Goal: Check status: Check status

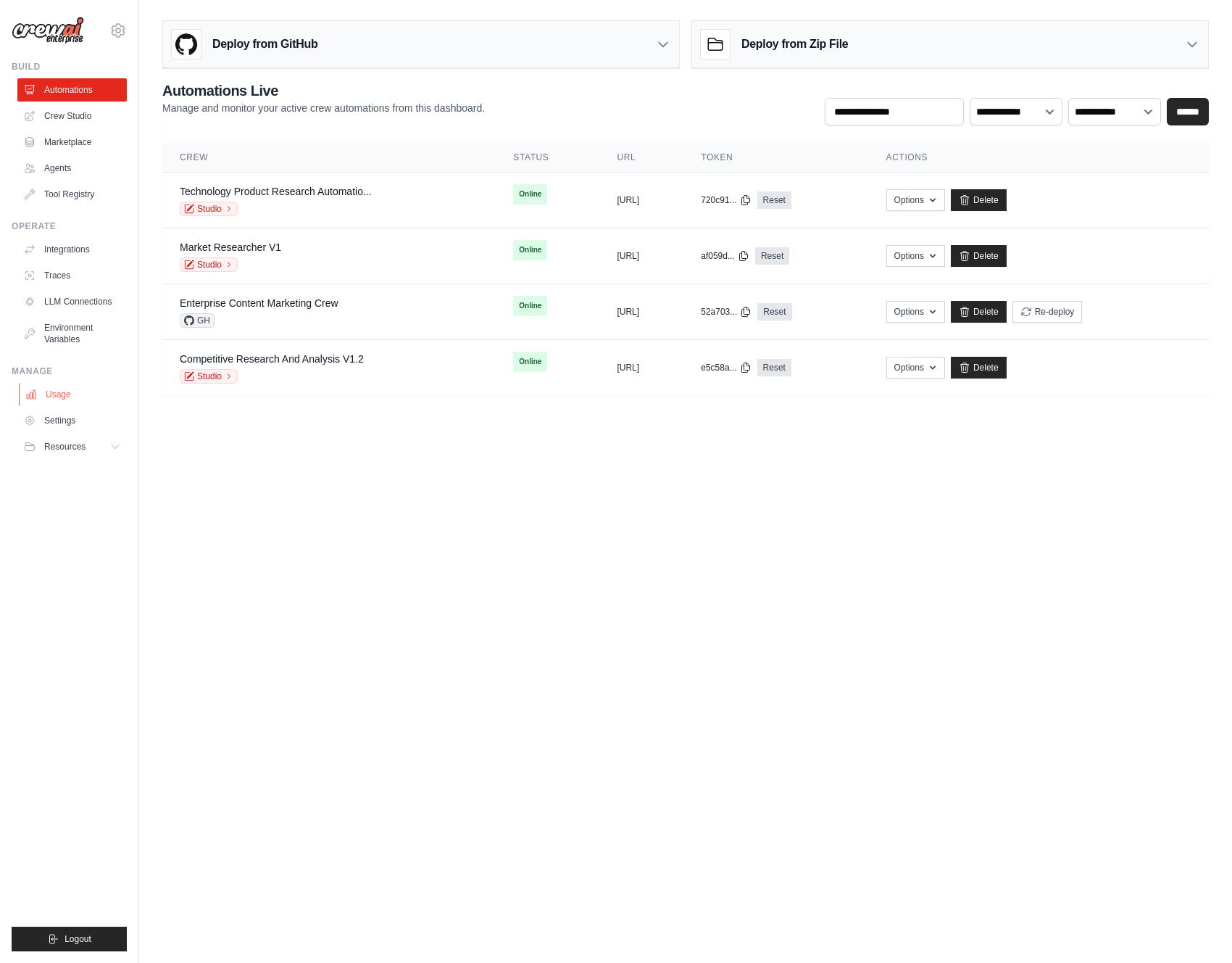
click at [79, 399] on link "Usage" at bounding box center [73, 395] width 110 height 24
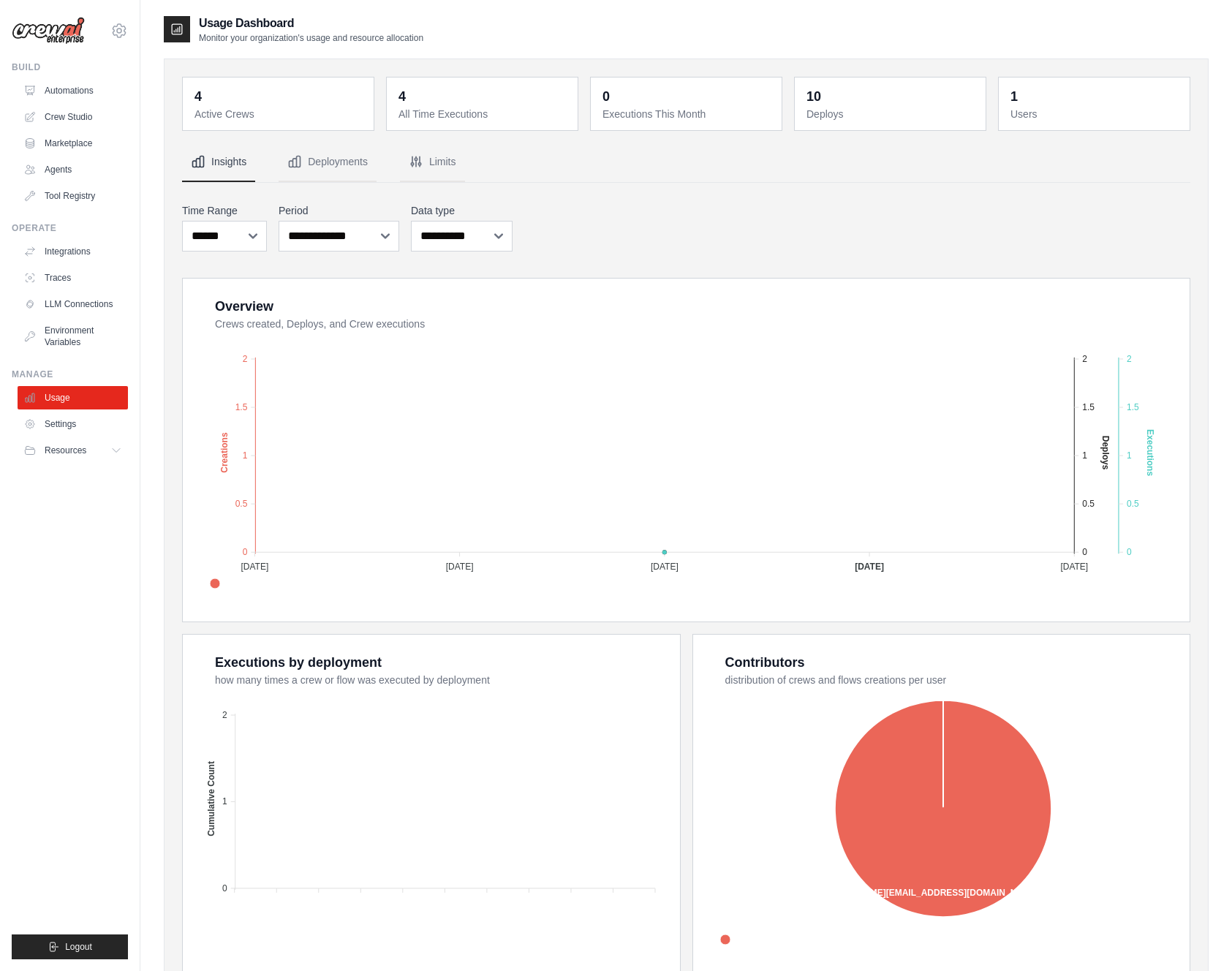
click at [93, 462] on ul "Build Automations Crew Studio Marketplace Agents" at bounding box center [70, 510] width 117 height 898
click at [55, 97] on link "Automations" at bounding box center [74, 91] width 111 height 24
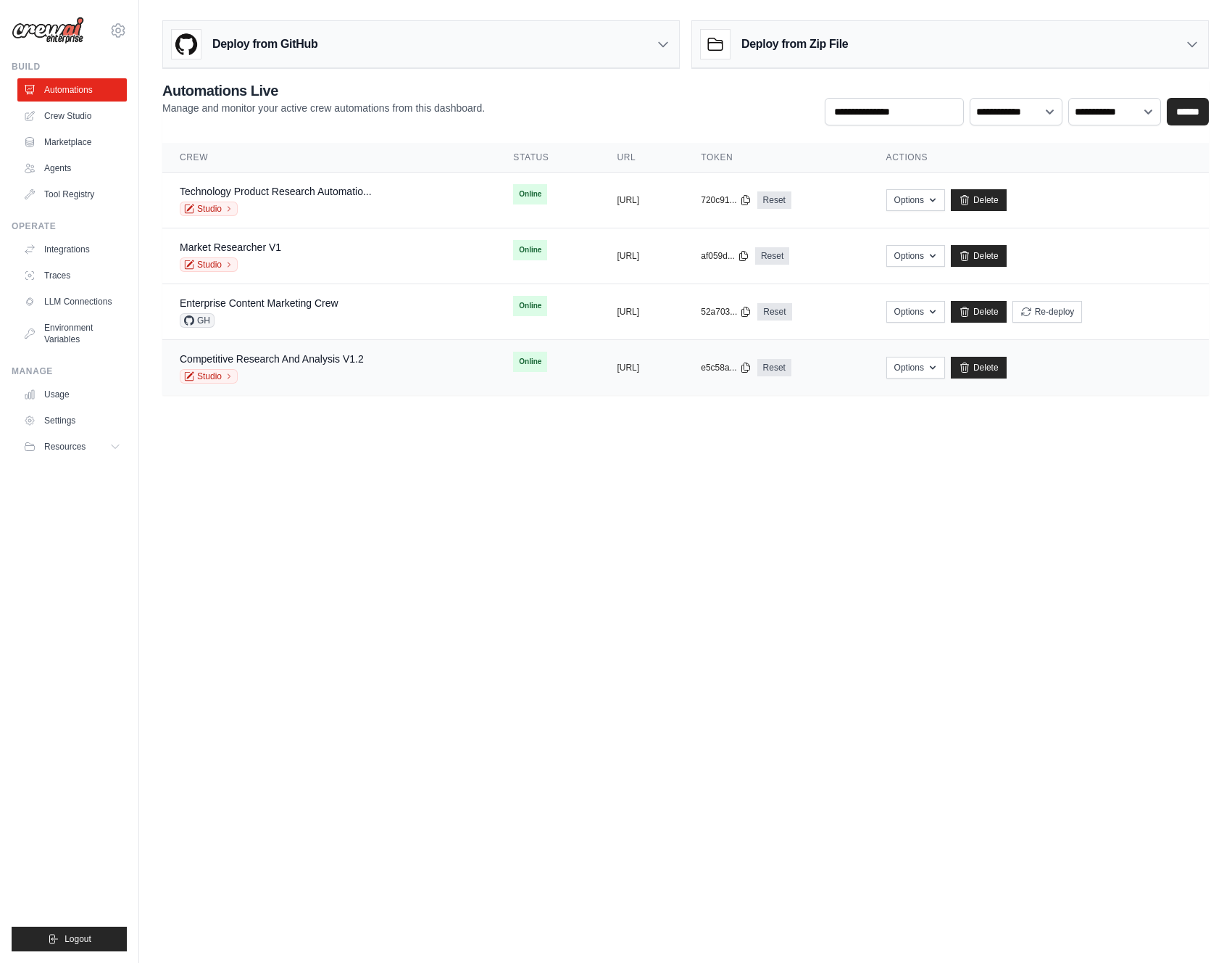
click at [321, 365] on div "Competitive Research And Analysis V1.2" at bounding box center [272, 359] width 184 height 15
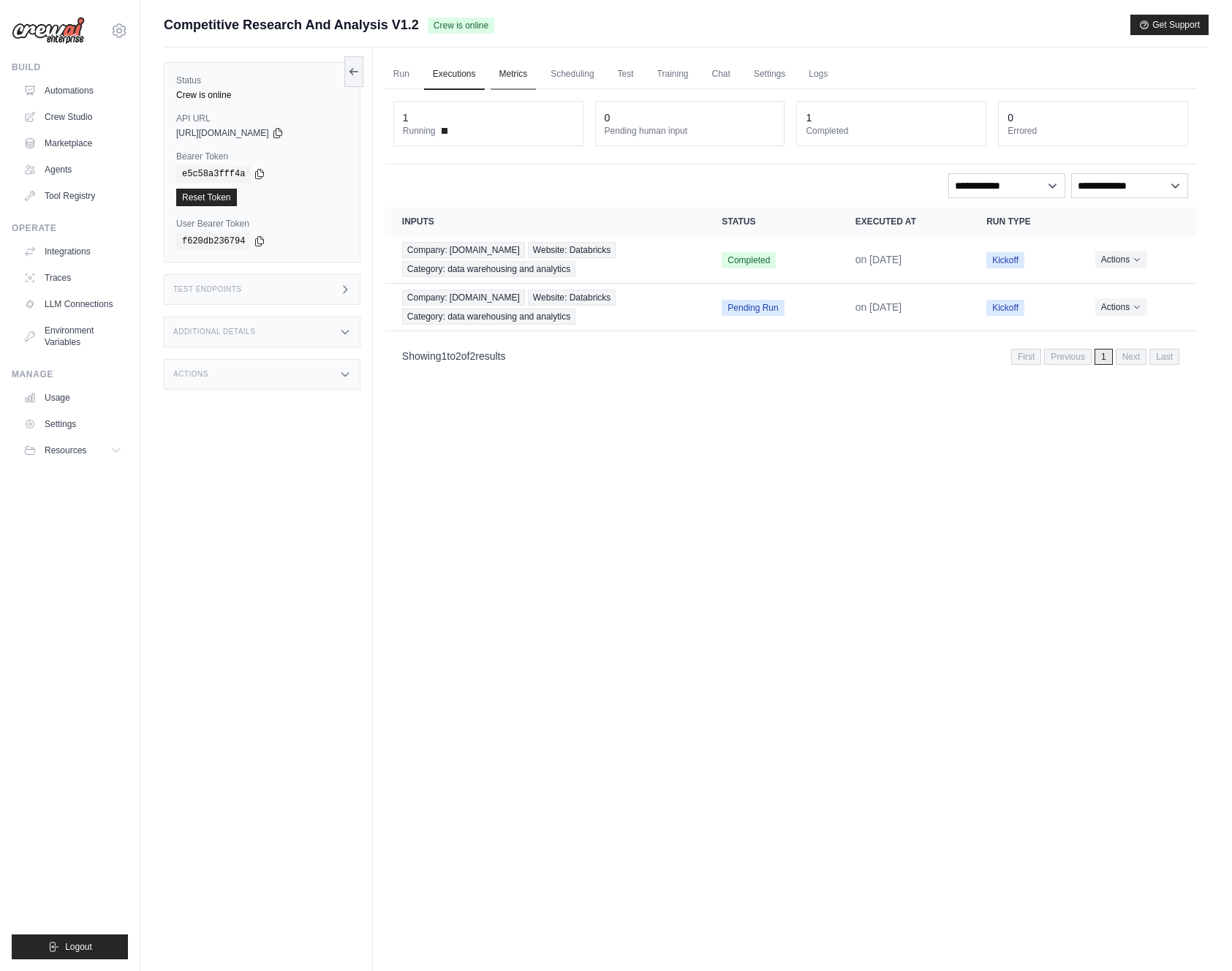
click at [523, 83] on link "Metrics" at bounding box center [513, 74] width 46 height 31
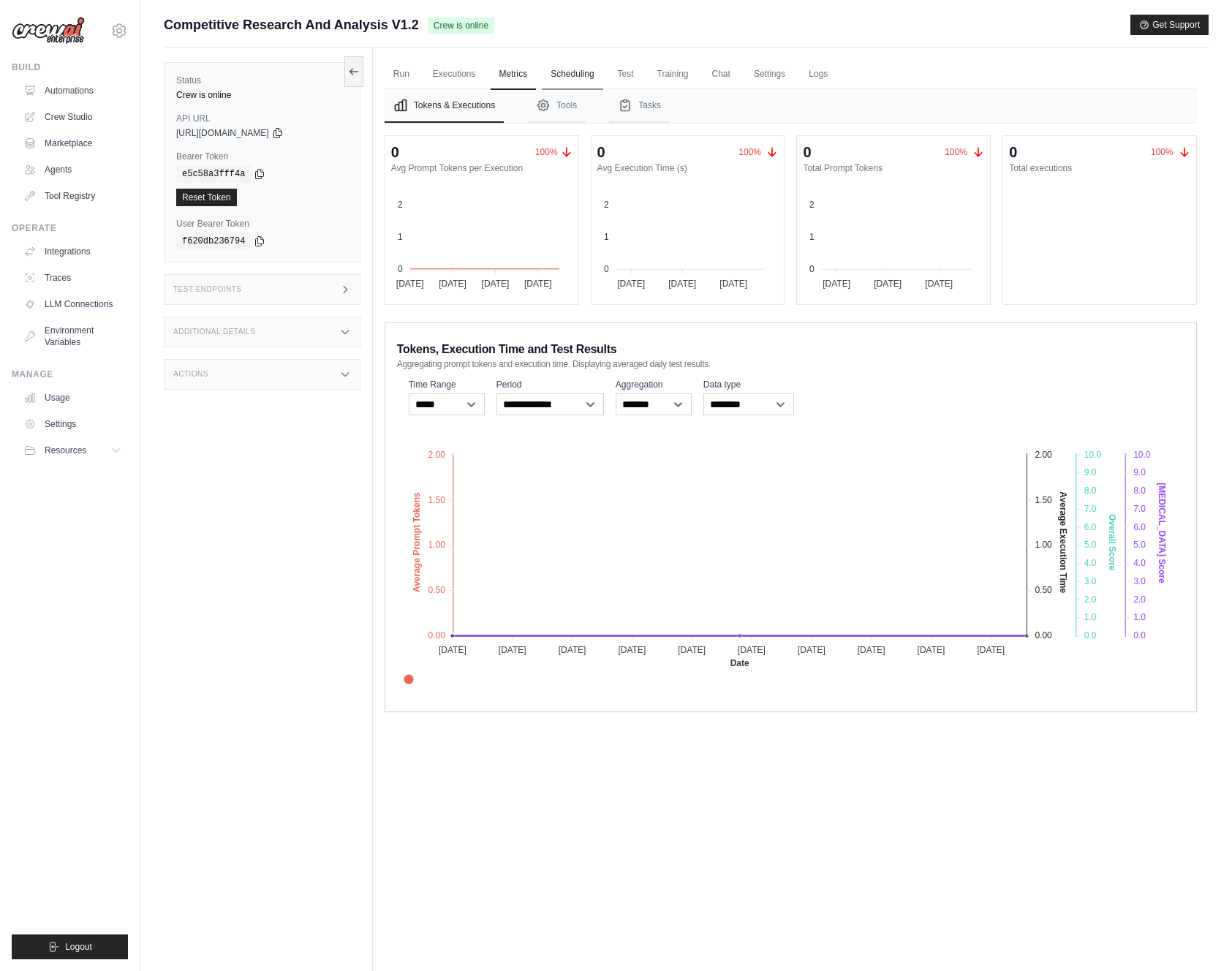
click at [567, 79] on link "Scheduling" at bounding box center [571, 74] width 60 height 31
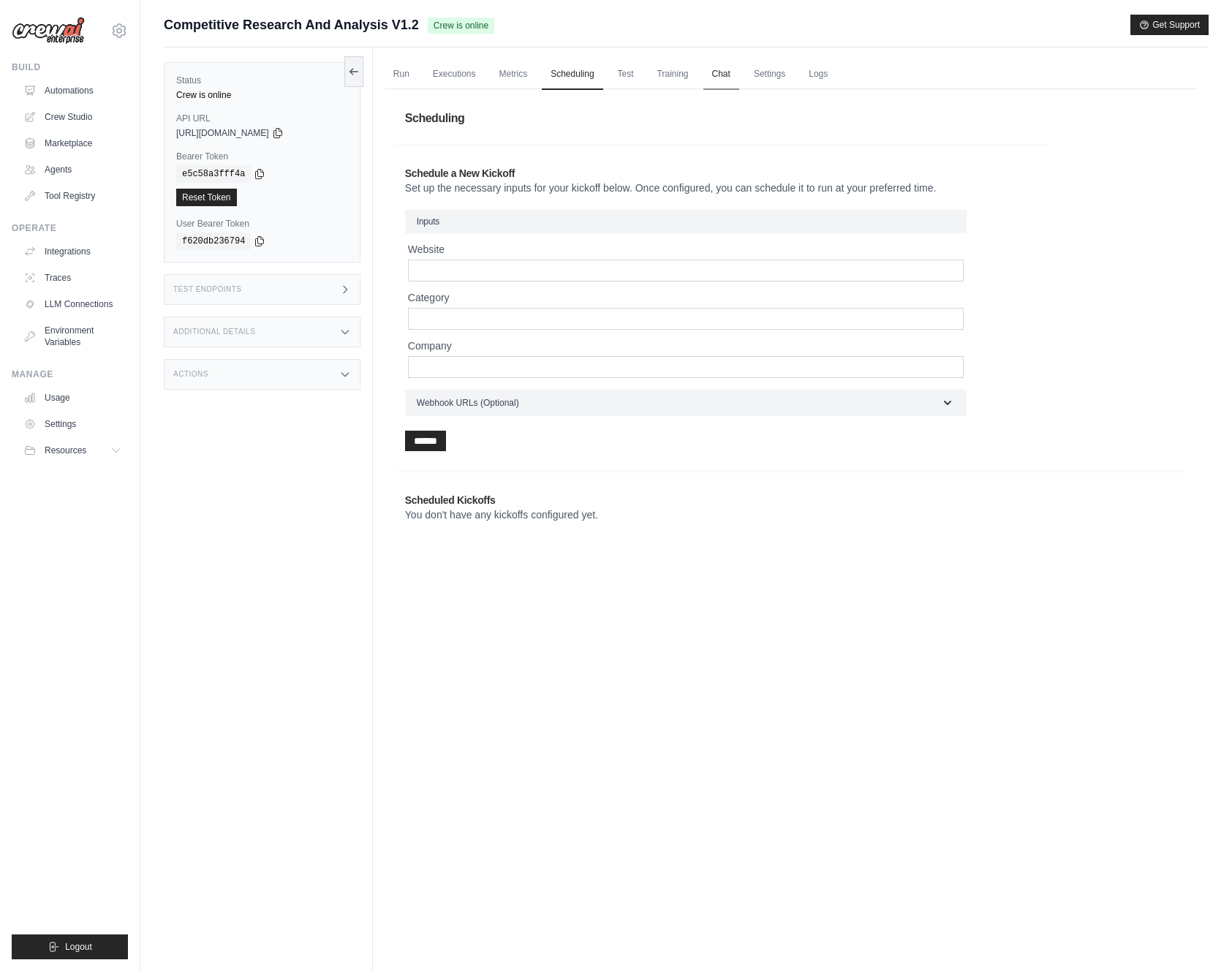
click at [725, 79] on link "Chat" at bounding box center [721, 74] width 36 height 31
click at [395, 73] on link "Run" at bounding box center [401, 74] width 34 height 31
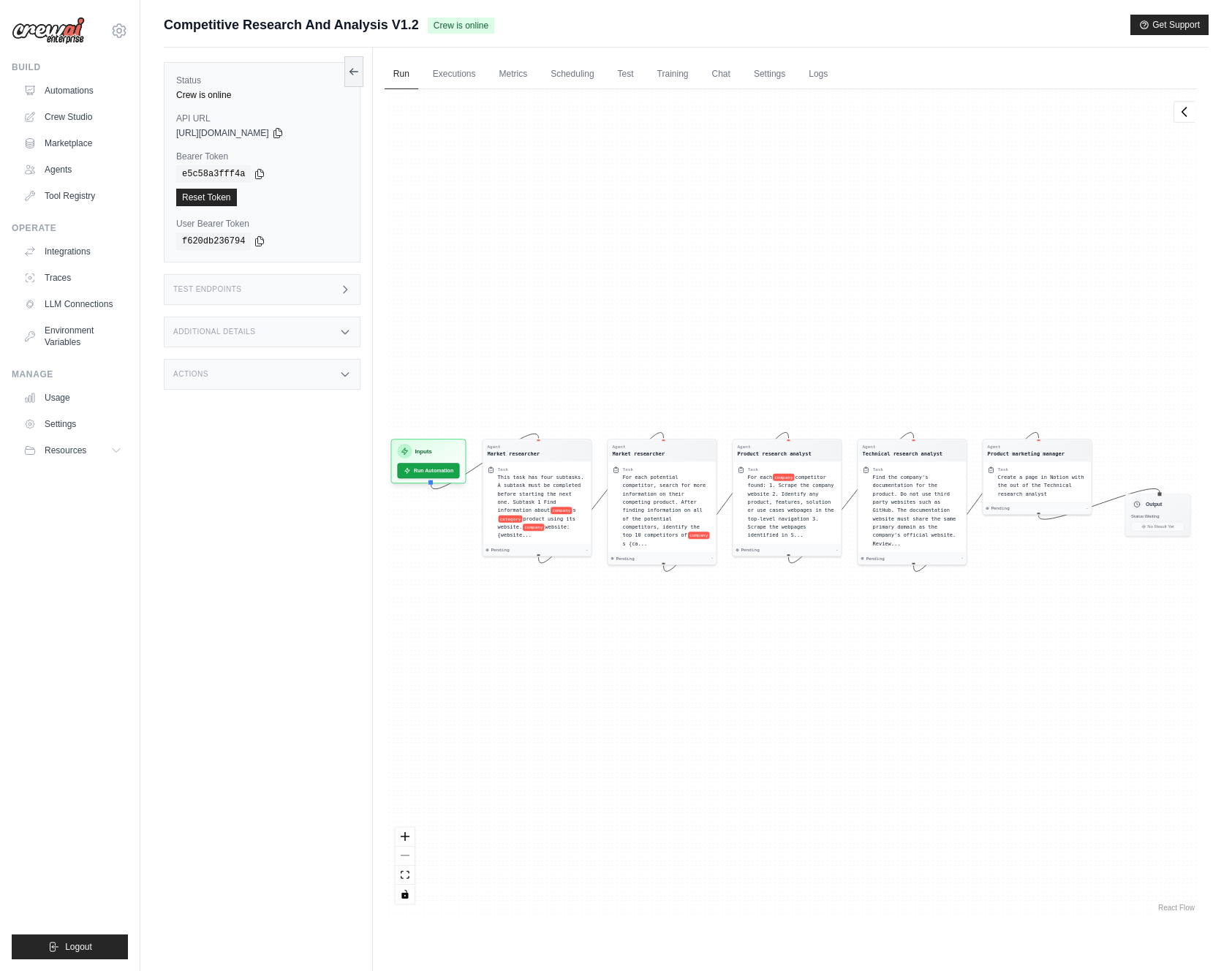
click at [307, 296] on div "Test Endpoints" at bounding box center [262, 288] width 197 height 31
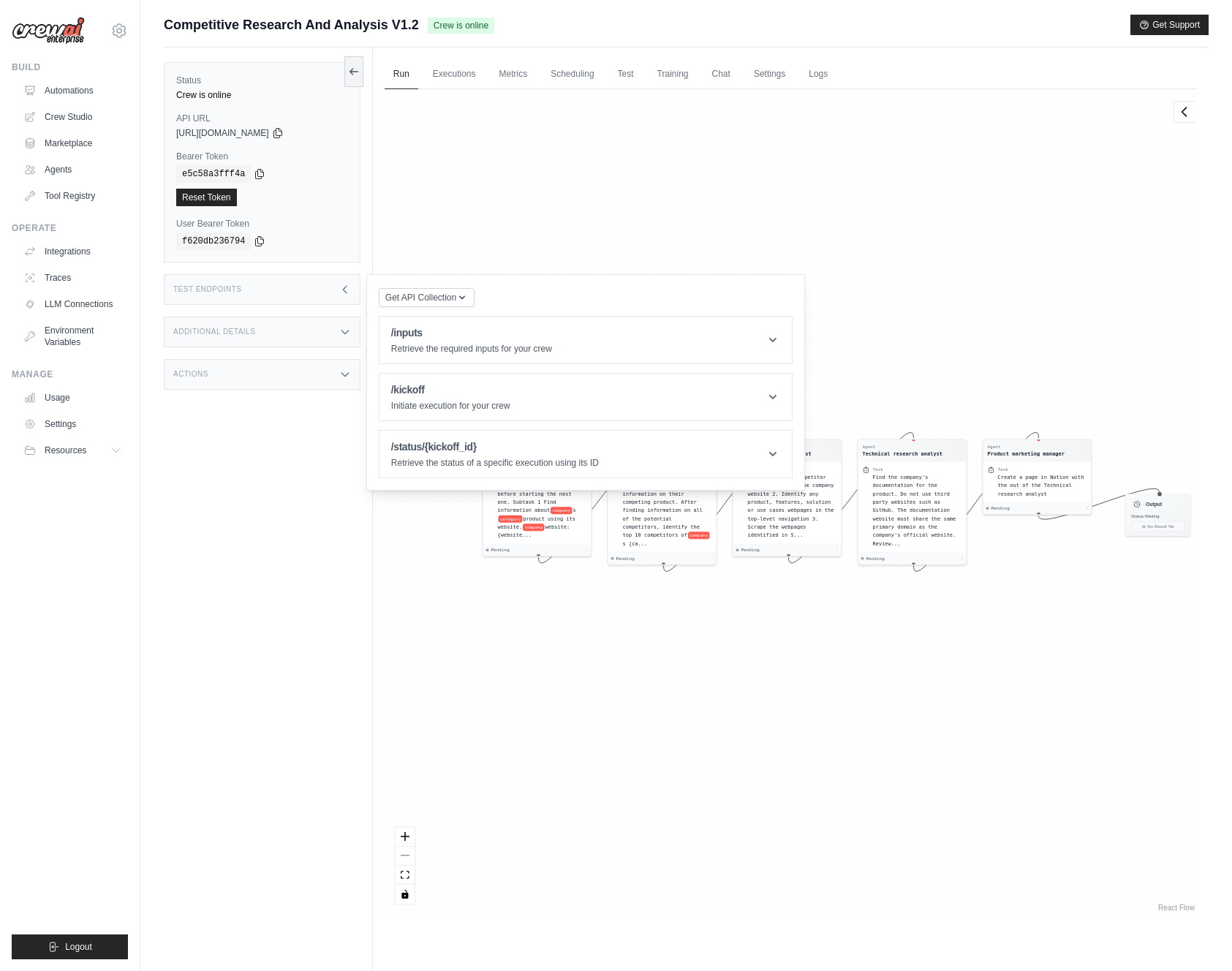
click at [307, 296] on div "Test Endpoints" at bounding box center [262, 288] width 197 height 31
